Goal: Task Accomplishment & Management: Manage account settings

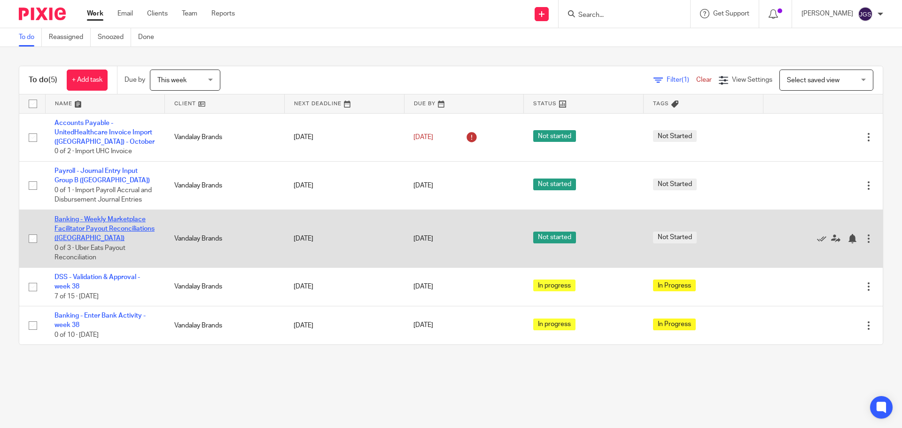
click at [97, 218] on link "Banking - Weekly Marketplace Facilitator Payout Reconciliations ([GEOGRAPHIC_DA…" at bounding box center [104, 229] width 100 height 26
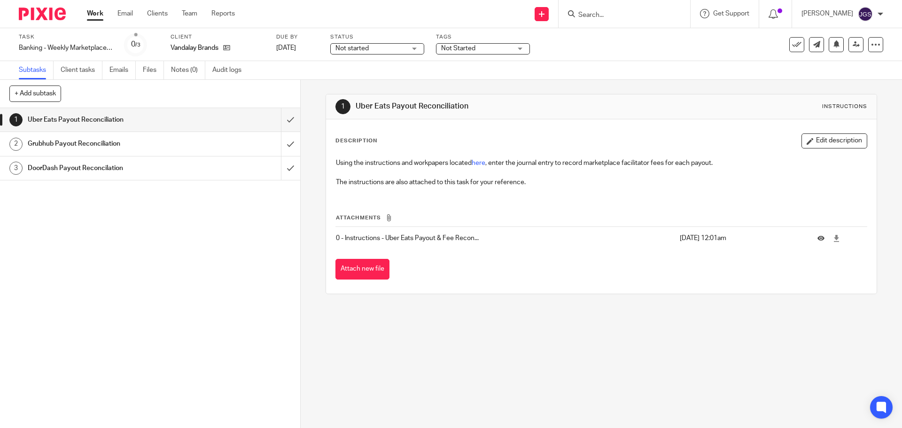
click at [416, 46] on div "Not started Not started" at bounding box center [377, 48] width 94 height 11
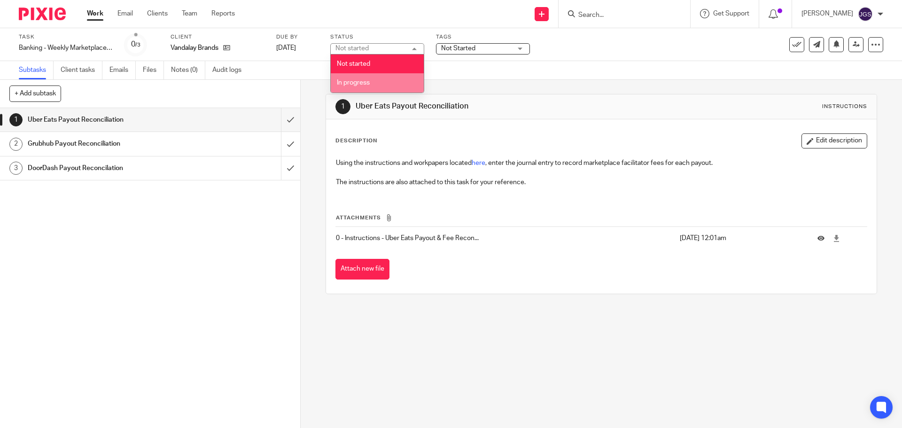
click at [386, 83] on li "In progress" at bounding box center [377, 82] width 93 height 19
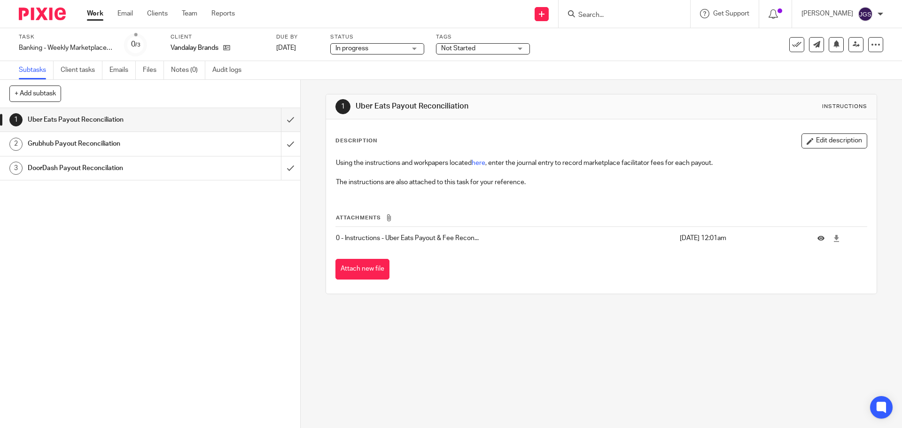
click at [520, 48] on div "Not Started" at bounding box center [483, 48] width 94 height 11
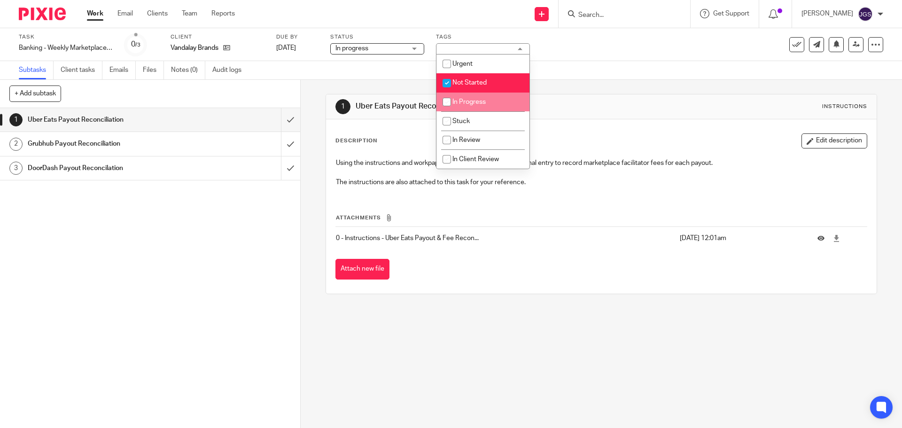
click at [471, 107] on li "In Progress" at bounding box center [482, 102] width 93 height 19
checkbox input "true"
click at [471, 83] on span "Not Started" at bounding box center [469, 82] width 34 height 7
checkbox input "false"
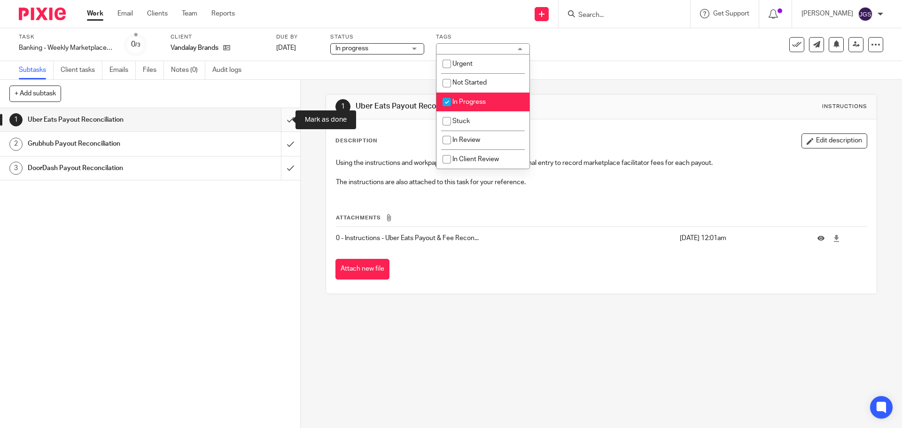
click at [279, 121] on input "submit" at bounding box center [150, 119] width 300 height 23
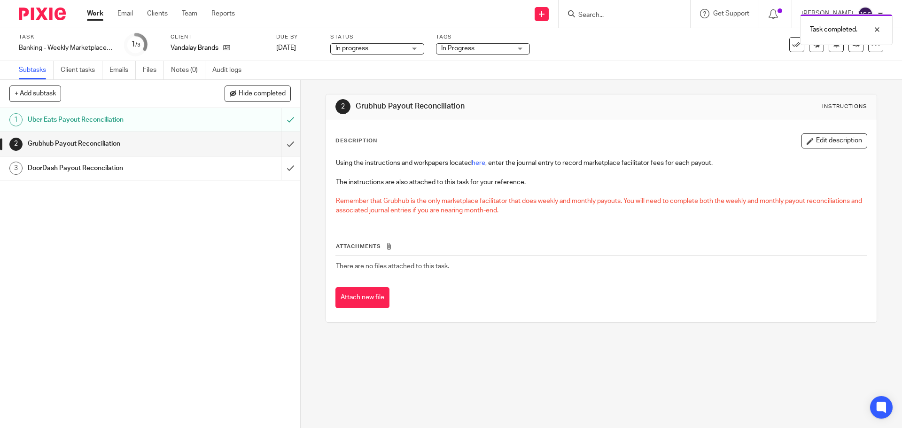
click at [96, 13] on link "Work" at bounding box center [95, 13] width 16 height 9
